Goal: Register for event/course

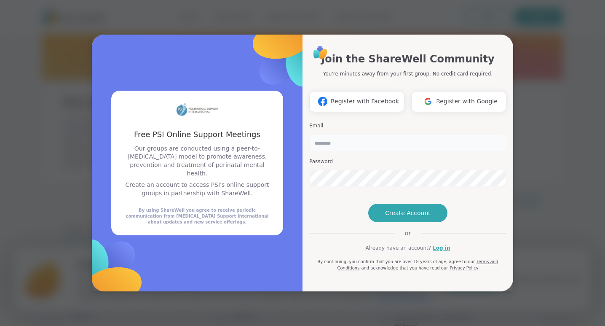
click at [361, 134] on input "email" at bounding box center [407, 142] width 197 height 17
type input "**********"
click at [402, 217] on span "Create Account" at bounding box center [408, 213] width 46 height 8
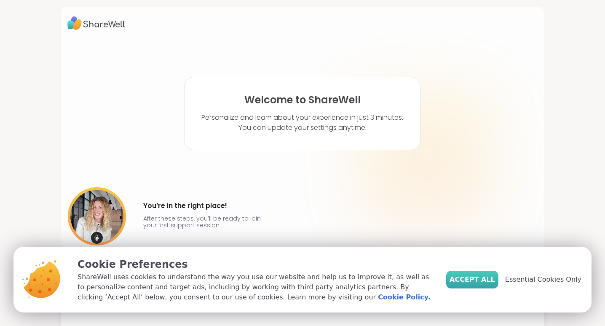
click at [477, 277] on span "Accept All" at bounding box center [473, 279] width 46 height 10
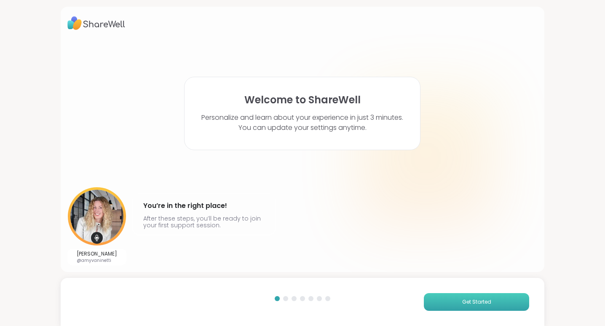
click at [456, 302] on button "Get Started" at bounding box center [476, 302] width 105 height 18
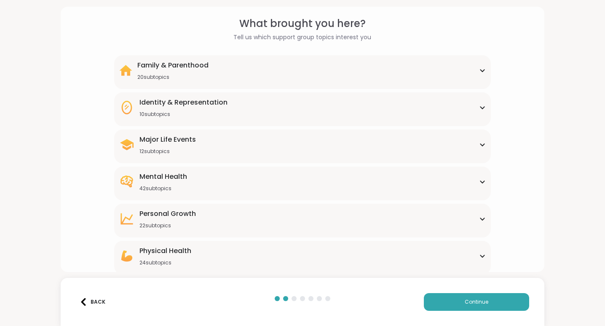
scroll to position [70, 0]
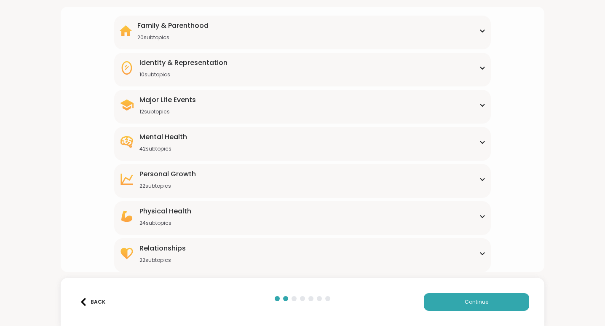
click at [281, 35] on div "Family & Parenthood 20 subtopics" at bounding box center [302, 31] width 366 height 20
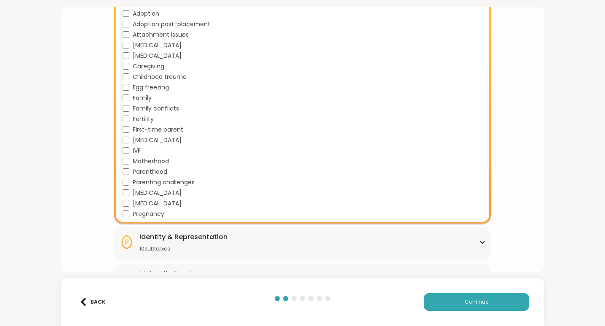
scroll to position [164, 0]
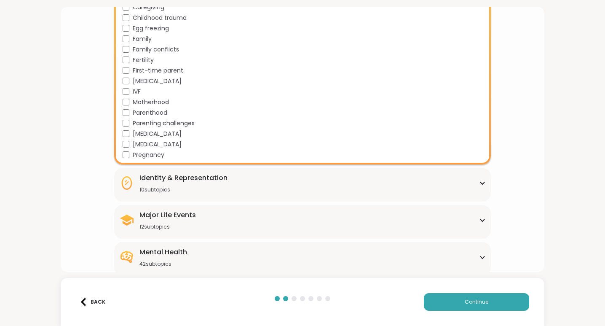
click at [169, 178] on div "Identity & Representation" at bounding box center [183, 178] width 88 height 10
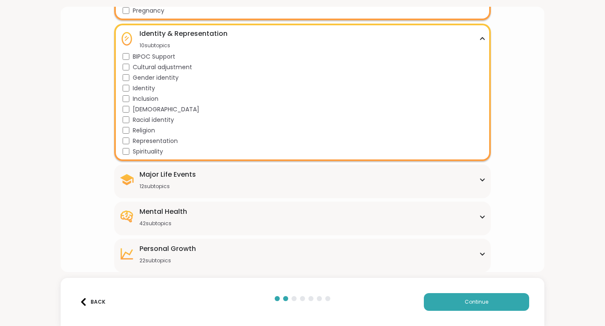
scroll to position [378, 0]
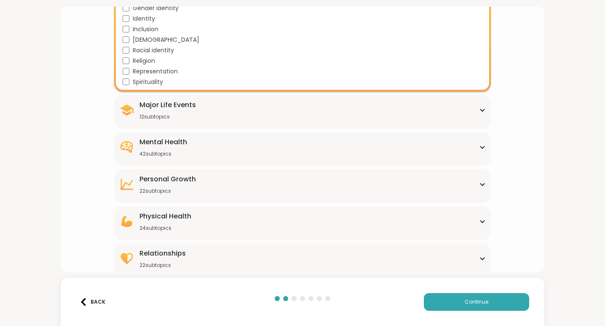
click at [161, 146] on div "Mental Health" at bounding box center [163, 142] width 48 height 10
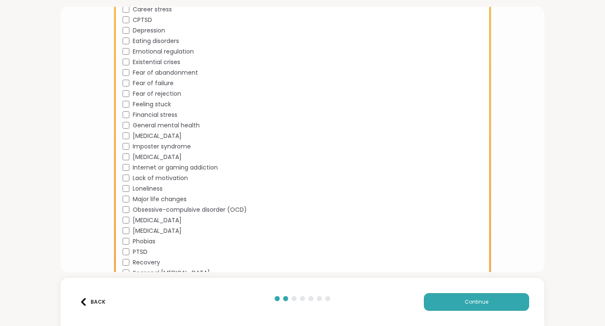
scroll to position [804, 0]
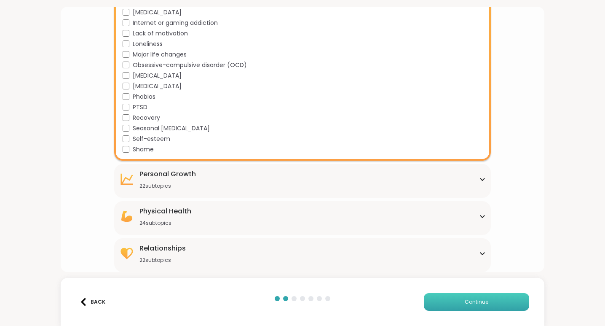
click at [475, 309] on button "Continue" at bounding box center [476, 302] width 105 height 18
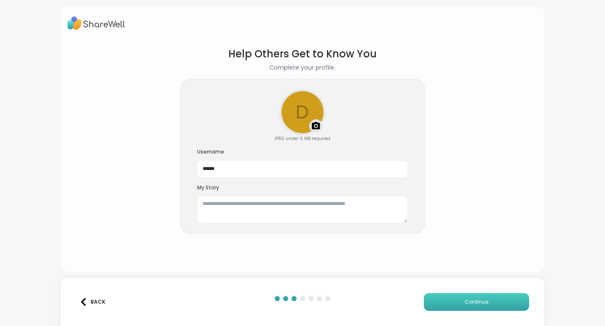
click at [469, 306] on button "Continue" at bounding box center [476, 302] width 105 height 18
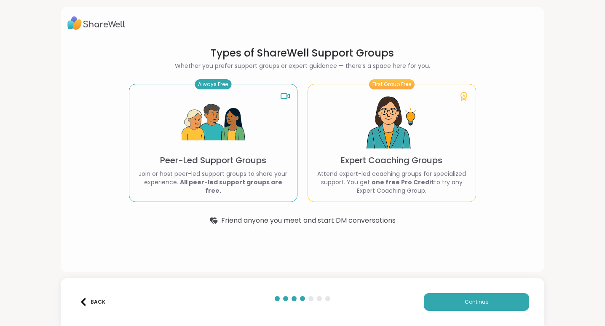
click at [241, 121] on img at bounding box center [213, 122] width 63 height 63
click at [239, 123] on img at bounding box center [213, 122] width 63 height 63
click at [470, 303] on span "Continue" at bounding box center [477, 302] width 24 height 8
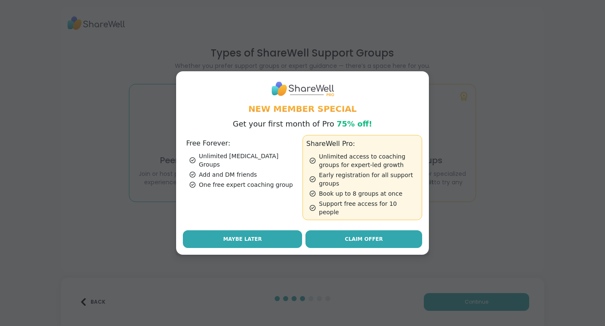
click at [269, 235] on button "Maybe Later" at bounding box center [242, 239] width 119 height 18
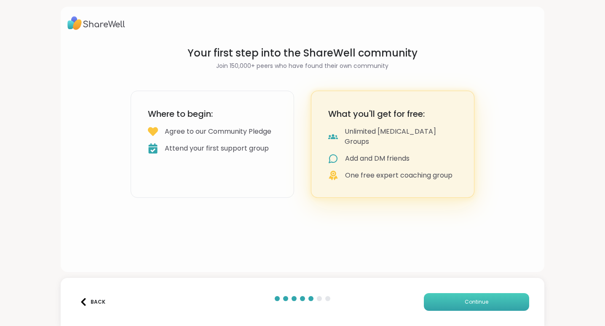
click at [454, 297] on button "Continue" at bounding box center [476, 302] width 105 height 18
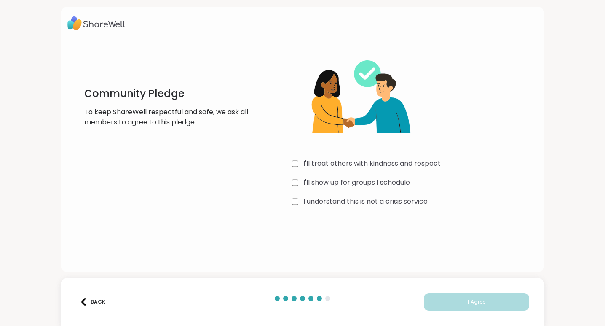
click at [298, 201] on div "I understand this is not a crisis service" at bounding box center [415, 201] width 246 height 10
click at [469, 305] on span "I Agree" at bounding box center [476, 302] width 17 height 8
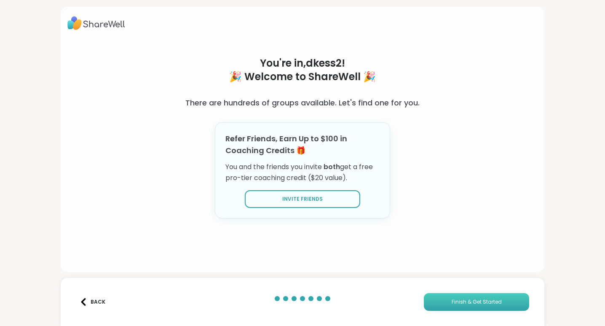
click at [467, 302] on span "Finish & Get Started" at bounding box center [477, 302] width 50 height 8
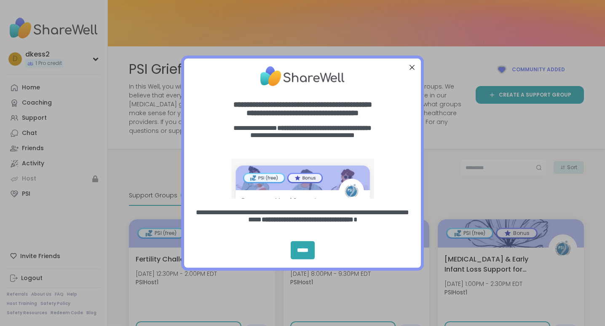
click at [413, 68] on div "Close Step" at bounding box center [412, 67] width 11 height 11
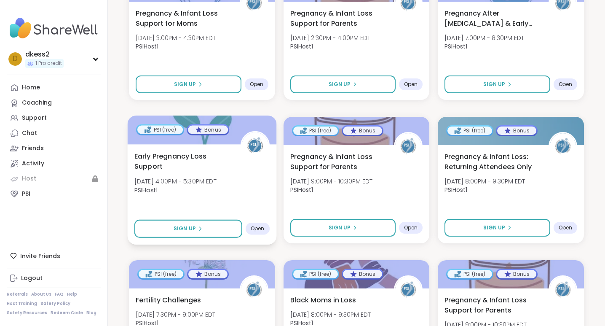
scroll to position [393, 0]
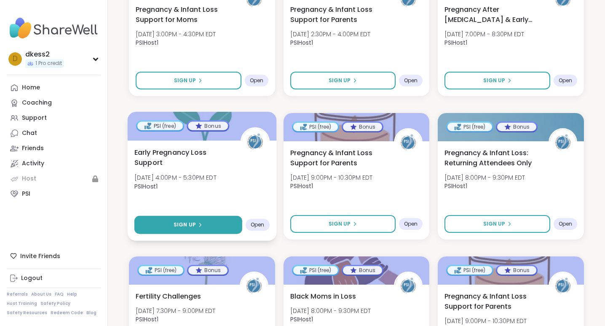
click at [193, 224] on span "Sign Up" at bounding box center [185, 225] width 22 height 8
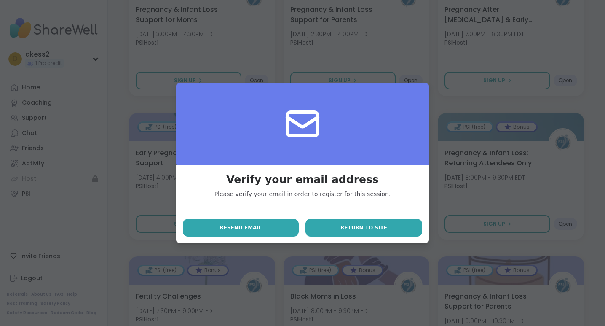
click at [345, 227] on span "Return to site" at bounding box center [363, 228] width 47 height 8
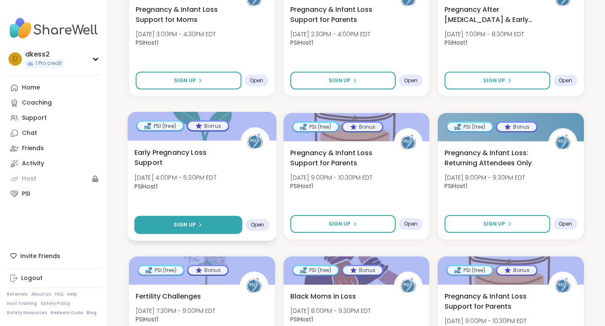
click at [203, 225] on button "Sign Up" at bounding box center [188, 225] width 108 height 18
select select "**"
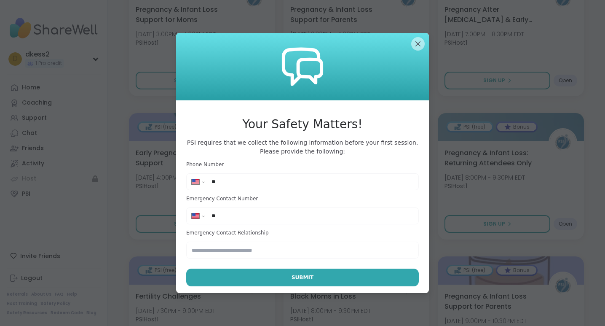
click at [255, 182] on input "**" at bounding box center [313, 181] width 202 height 8
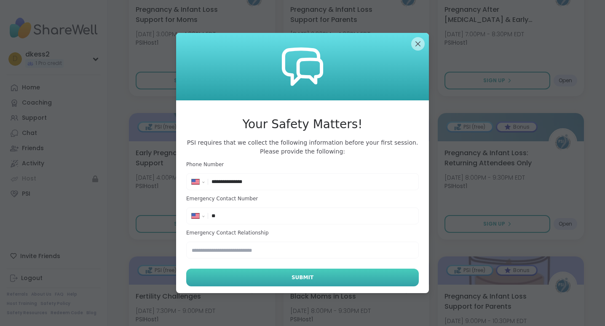
type input "**********"
click at [267, 273] on button "Submit" at bounding box center [302, 277] width 233 height 18
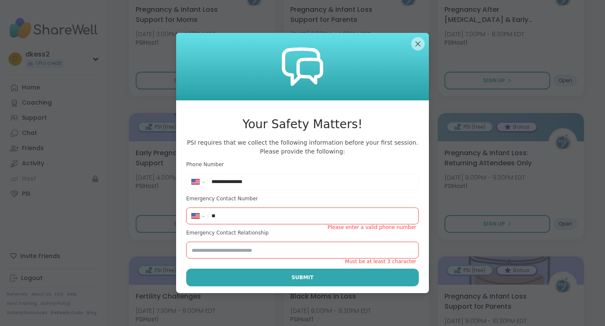
click at [257, 212] on input "**" at bounding box center [313, 216] width 202 height 8
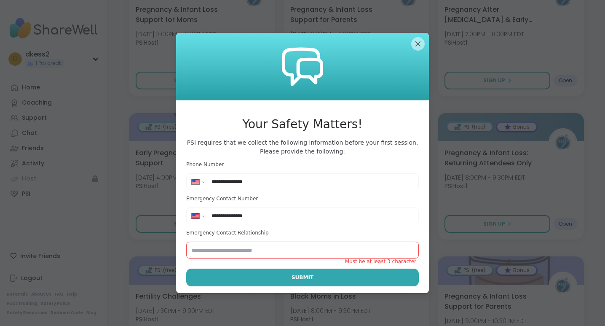
type input "**********"
click at [242, 249] on input "text" at bounding box center [302, 249] width 233 height 17
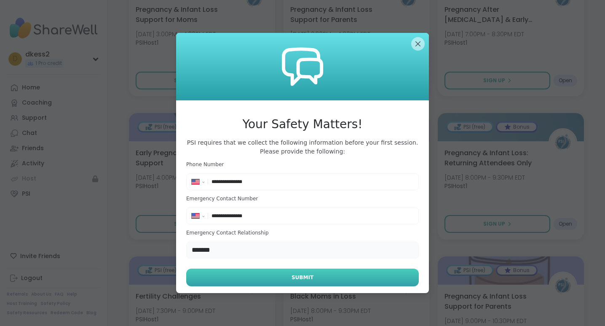
type input "*******"
click at [268, 279] on button "Submit" at bounding box center [302, 277] width 233 height 18
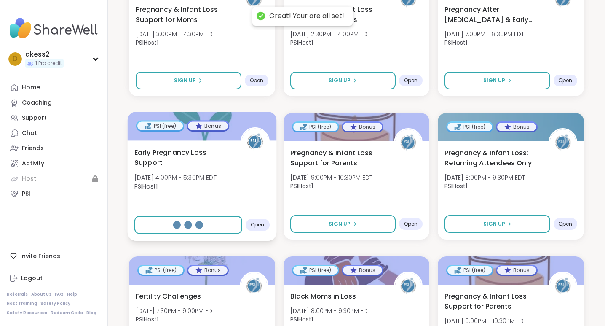
select select "**"
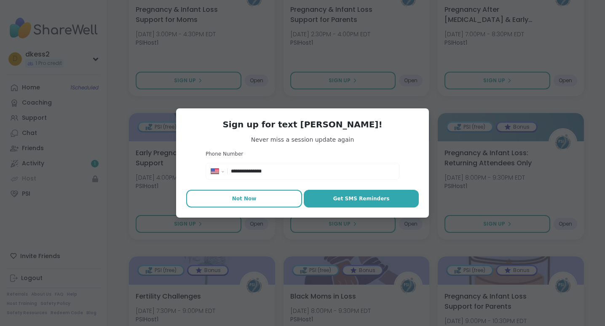
click at [260, 197] on button "Not Now" at bounding box center [244, 199] width 116 height 18
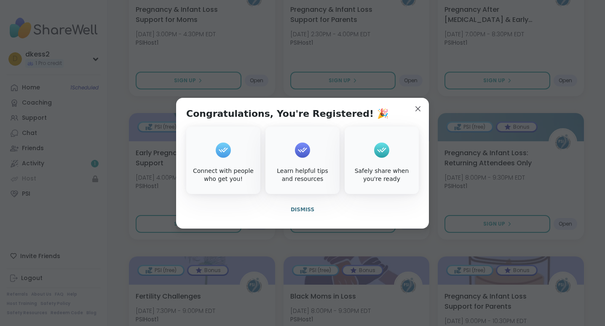
click at [239, 151] on div "Connect with people who get you!" at bounding box center [223, 159] width 74 height 67
click at [228, 145] on icon at bounding box center [223, 149] width 13 height 13
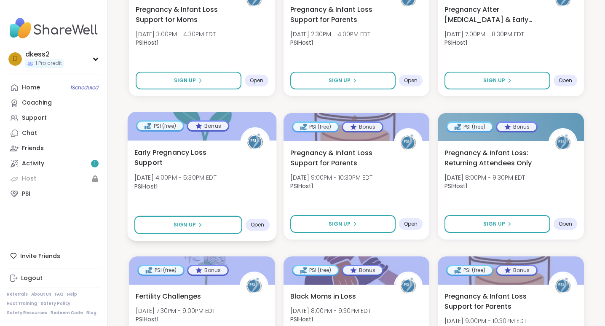
click at [231, 166] on div "[MEDICAL_DATA] Support [DATE] 4:00PM - 5:30PM EDT PSIHost1" at bounding box center [201, 171] width 135 height 48
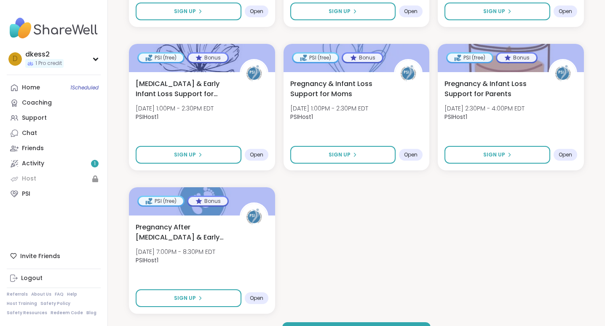
scroll to position [1219, 0]
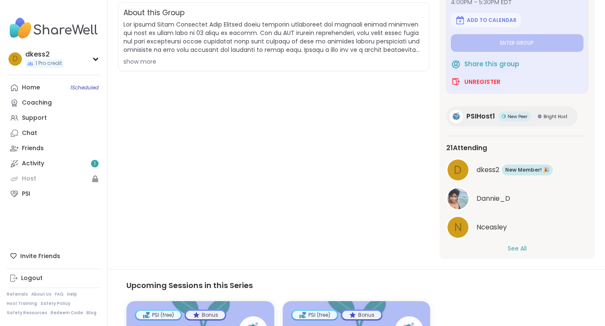
scroll to position [181, 0]
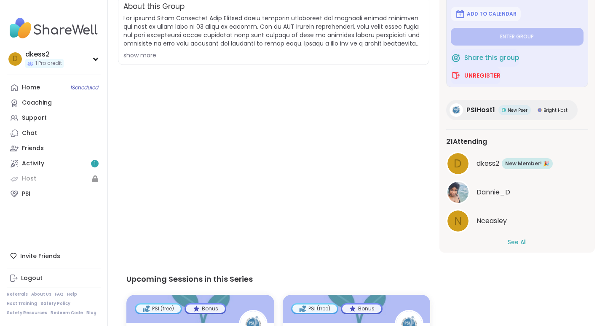
click at [510, 240] on button "See All" at bounding box center [517, 242] width 19 height 9
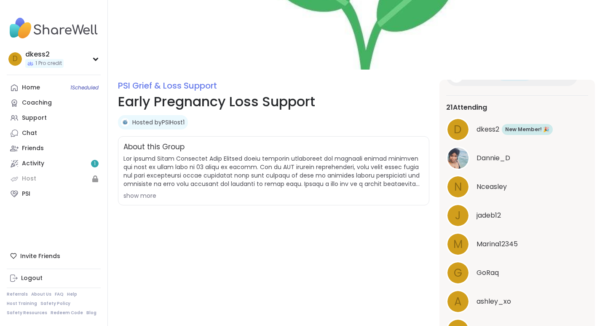
scroll to position [22, 0]
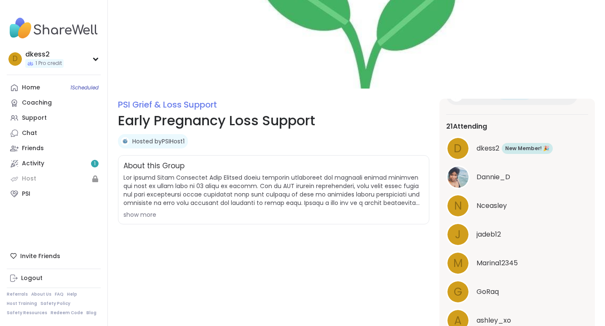
click at [153, 210] on div "show more" at bounding box center [273, 214] width 300 height 8
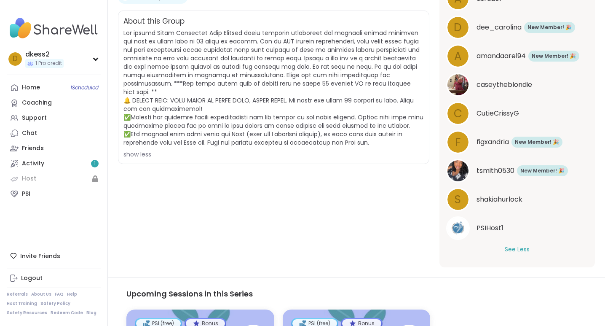
scroll to position [168, 0]
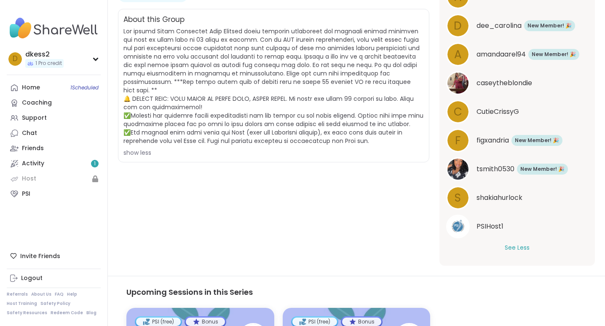
click at [514, 245] on button "See Less" at bounding box center [517, 247] width 25 height 9
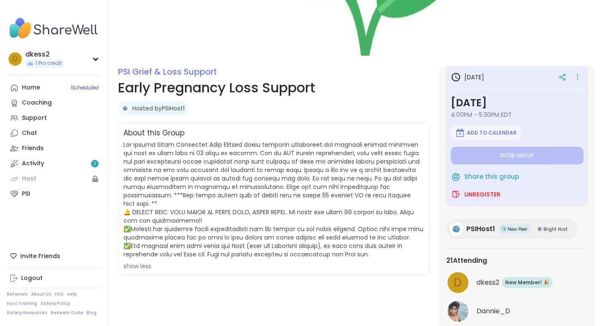
scroll to position [0, 0]
